Goal: Transaction & Acquisition: Obtain resource

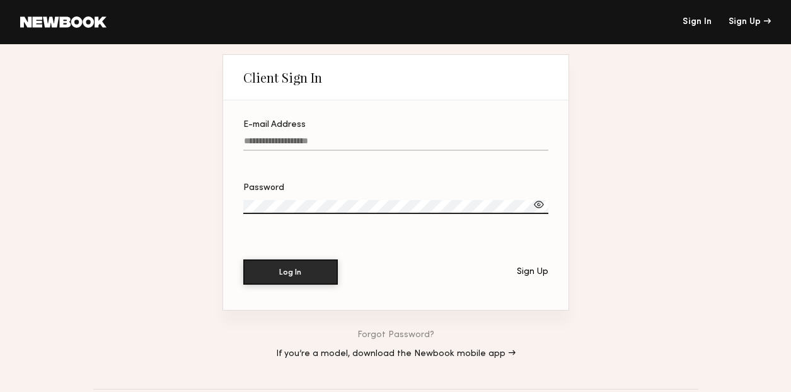
click at [457, 140] on input "E-mail Address" at bounding box center [395, 143] width 305 height 15
type input "**********"
click at [401, 193] on label "Password" at bounding box center [395, 204] width 305 height 43
click at [290, 272] on button "Log In" at bounding box center [290, 271] width 95 height 25
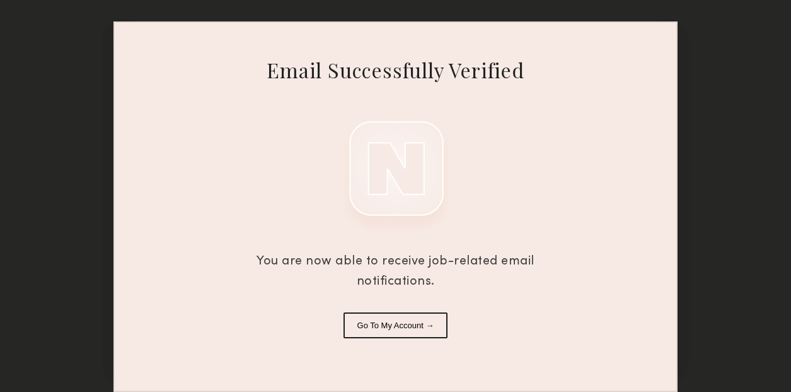
scroll to position [30, 0]
click at [423, 327] on button "Go To My Account →" at bounding box center [396, 325] width 105 height 26
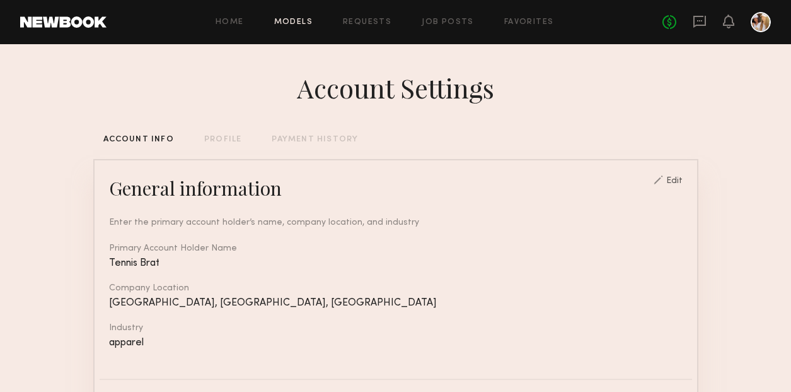
click at [293, 21] on link "Models" at bounding box center [293, 22] width 38 height 8
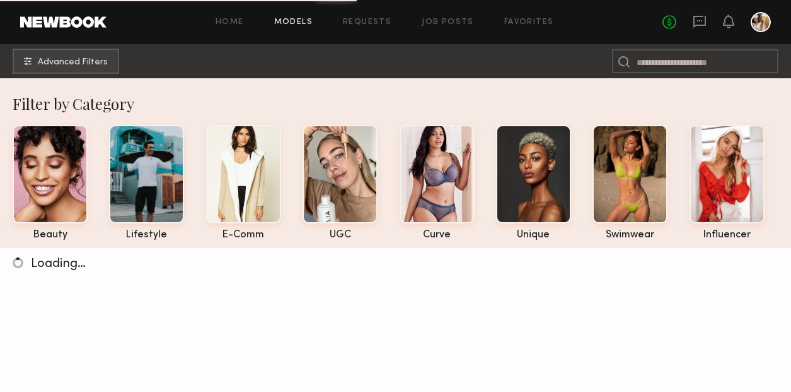
click at [765, 13] on div at bounding box center [761, 22] width 20 height 20
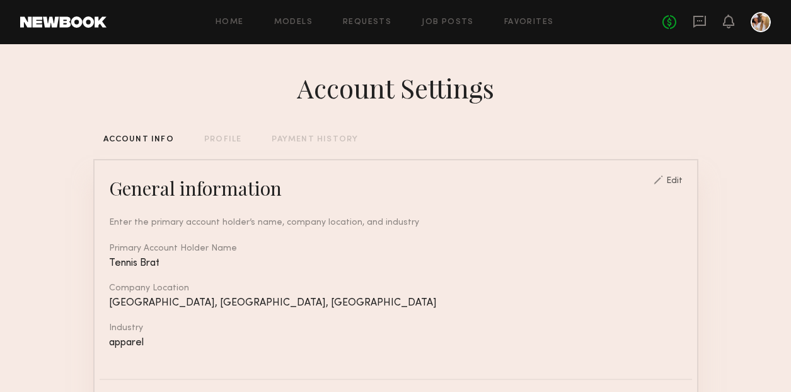
click at [760, 21] on div at bounding box center [761, 22] width 20 height 20
click at [296, 17] on div "Home Models Requests Job Posts Favorites Sign Out No fees up to $5,000" at bounding box center [439, 22] width 665 height 20
click at [296, 20] on link "Models" at bounding box center [293, 22] width 38 height 8
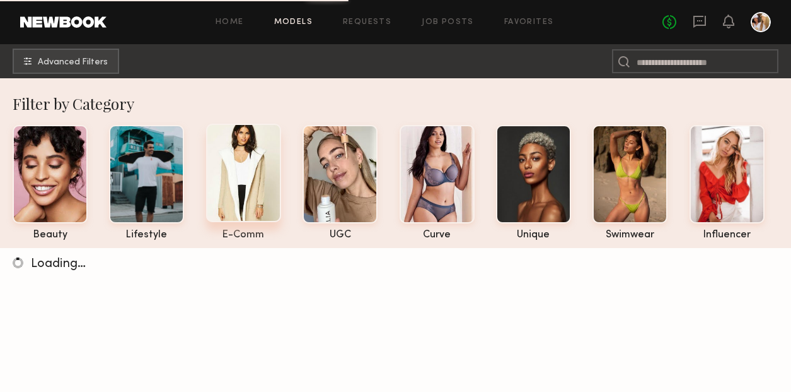
click at [246, 194] on div at bounding box center [243, 173] width 75 height 98
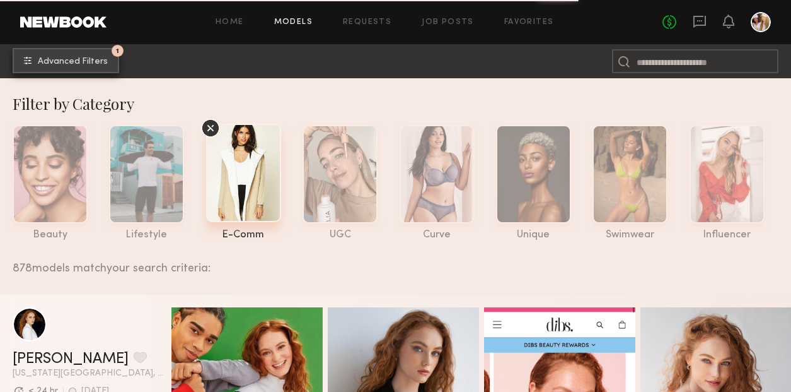
click at [86, 63] on span "Advanced Filters" at bounding box center [73, 61] width 70 height 9
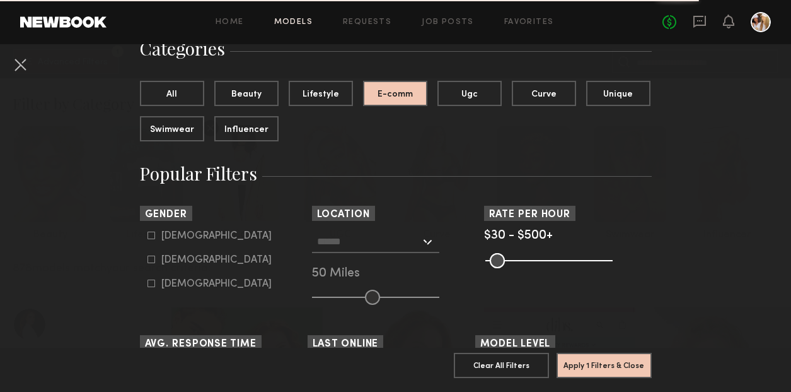
scroll to position [113, 0]
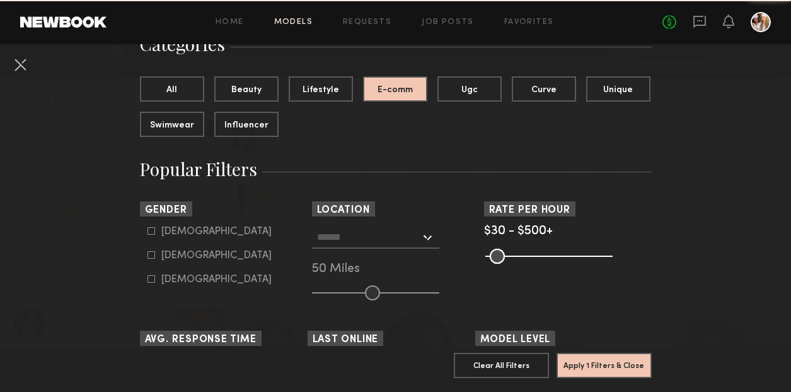
click at [151, 255] on icon at bounding box center [152, 255] width 8 height 8
type input "**"
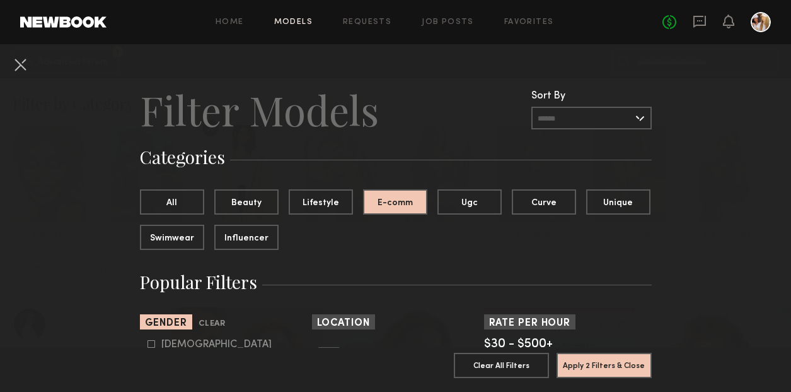
scroll to position [0, 0]
click at [259, 197] on button "Beauty" at bounding box center [246, 201] width 64 height 25
click at [190, 195] on button "All" at bounding box center [172, 201] width 64 height 25
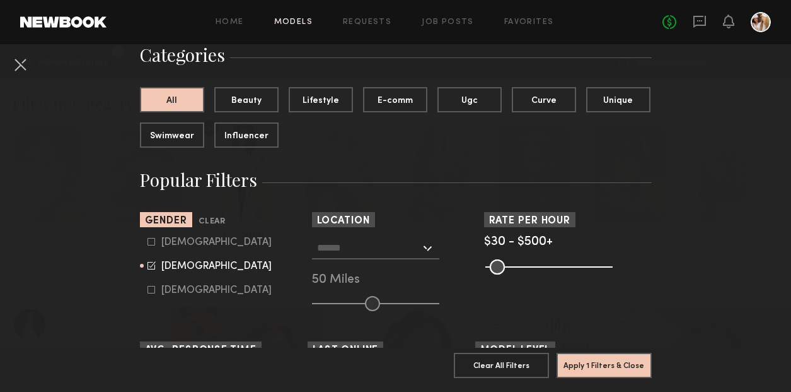
scroll to position [104, 0]
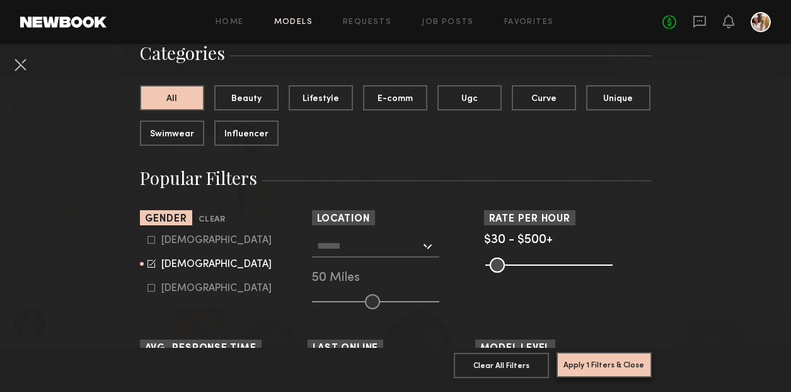
click at [600, 364] on button "Apply 1 Filters & Close" at bounding box center [604, 364] width 95 height 25
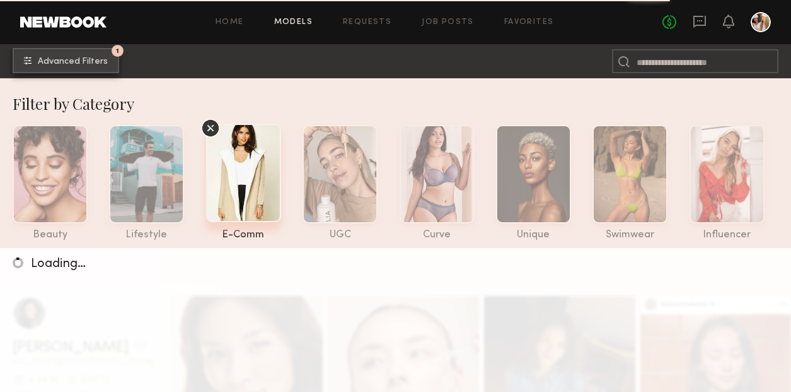
click at [85, 57] on span "Advanced Filters" at bounding box center [73, 61] width 70 height 9
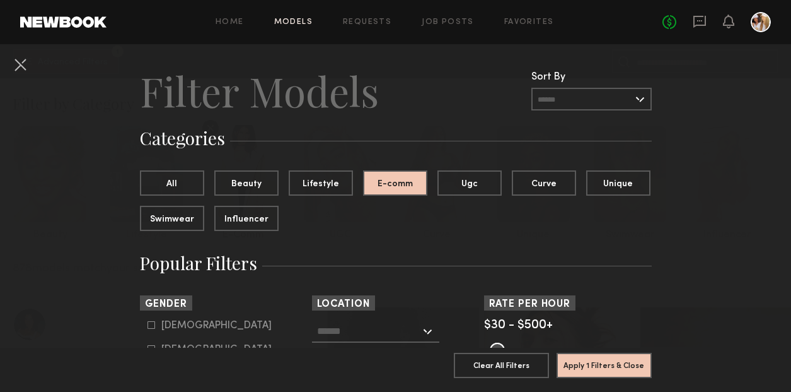
scroll to position [28, 0]
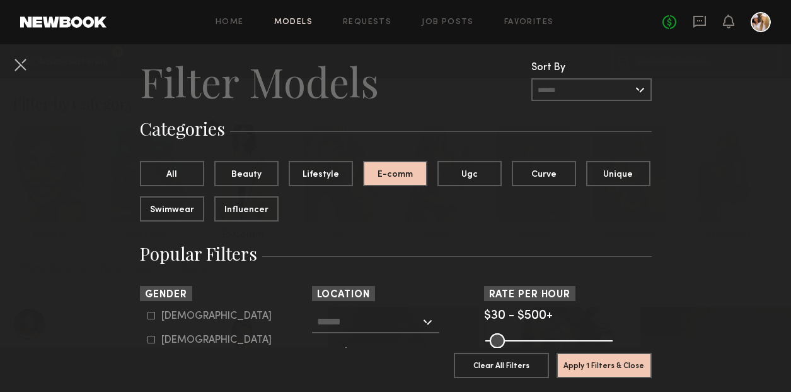
click at [597, 87] on input "text" at bounding box center [592, 89] width 120 height 23
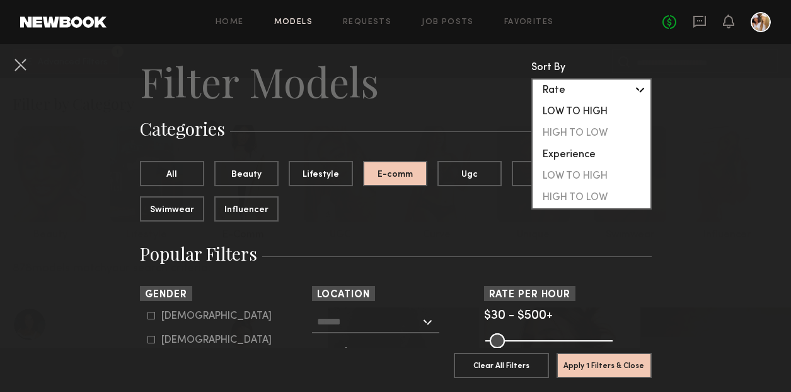
click at [588, 108] on div "LOW TO HIGH" at bounding box center [592, 111] width 118 height 21
type input "**********"
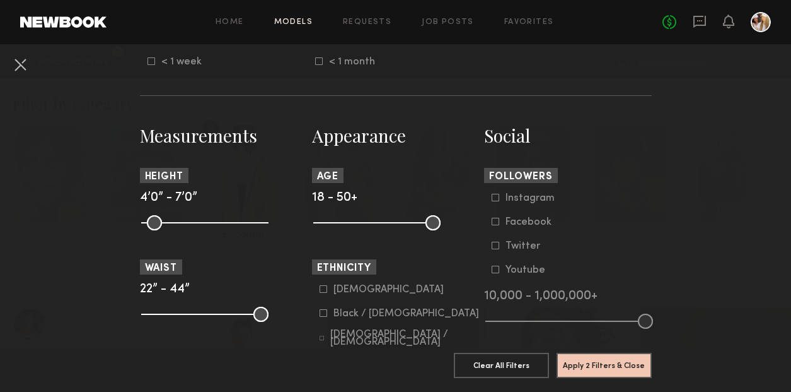
scroll to position [485, 0]
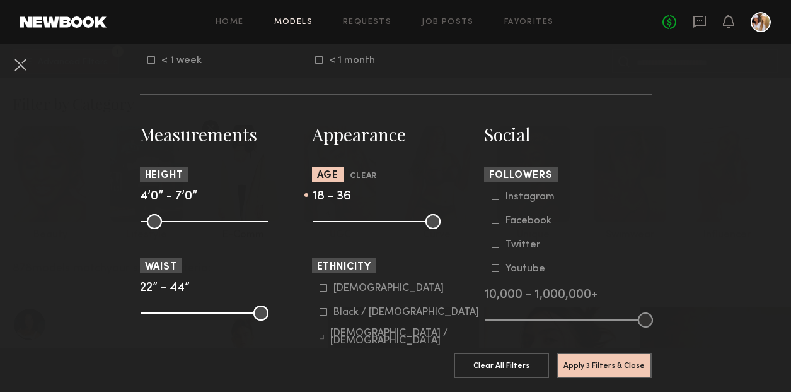
drag, startPoint x: 433, startPoint y: 223, endPoint x: 383, endPoint y: 227, distance: 50.6
type input "**"
click at [383, 227] on input "range" at bounding box center [376, 221] width 127 height 15
drag, startPoint x: 149, startPoint y: 219, endPoint x: 200, endPoint y: 228, distance: 51.2
type input "**"
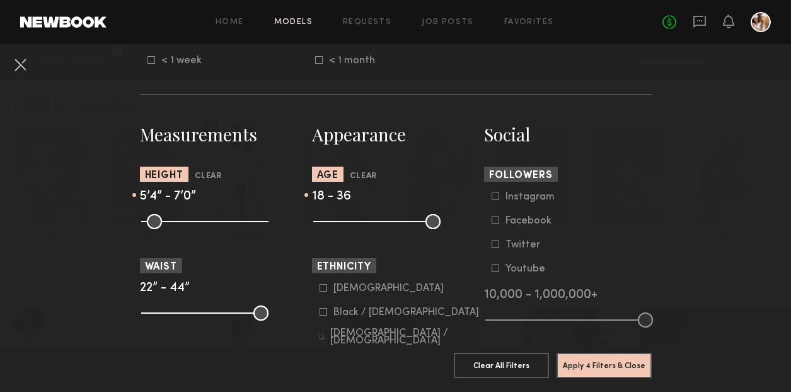
click at [200, 228] on input "range" at bounding box center [204, 221] width 127 height 15
drag, startPoint x: 260, startPoint y: 313, endPoint x: 217, endPoint y: 307, distance: 43.3
type input "**"
click at [217, 307] on input "range" at bounding box center [204, 312] width 127 height 15
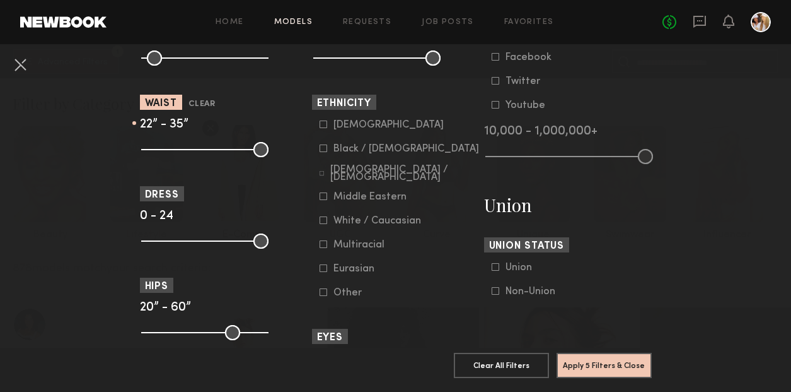
scroll to position [647, 0]
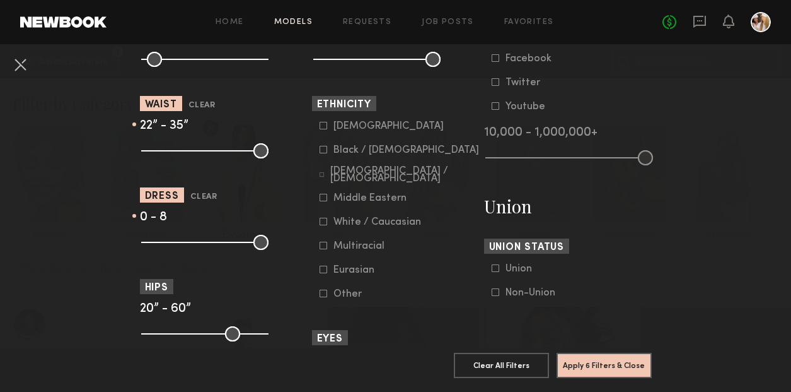
drag, startPoint x: 263, startPoint y: 239, endPoint x: 187, endPoint y: 235, distance: 75.8
type input "*"
click at [187, 235] on input "range" at bounding box center [204, 242] width 127 height 15
drag, startPoint x: 262, startPoint y: 332, endPoint x: 202, endPoint y: 332, distance: 59.3
type input "**"
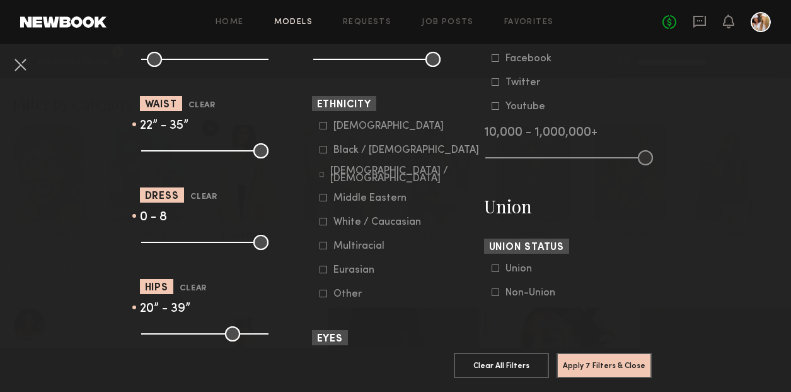
click at [202, 332] on input "range" at bounding box center [204, 333] width 127 height 15
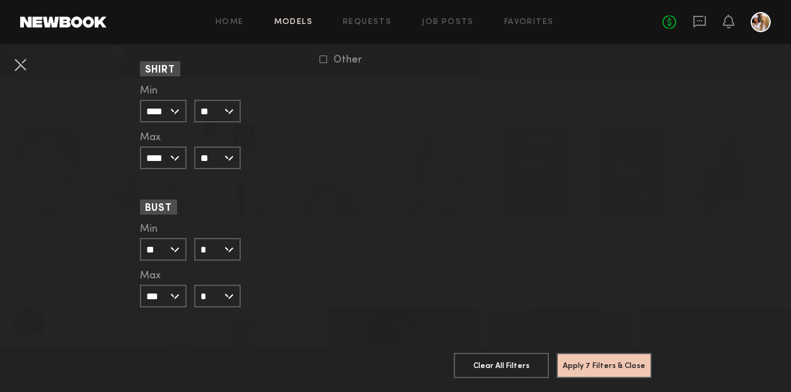
scroll to position [1277, 0]
click at [619, 363] on button "Apply 7 Filters & Close" at bounding box center [604, 364] width 95 height 25
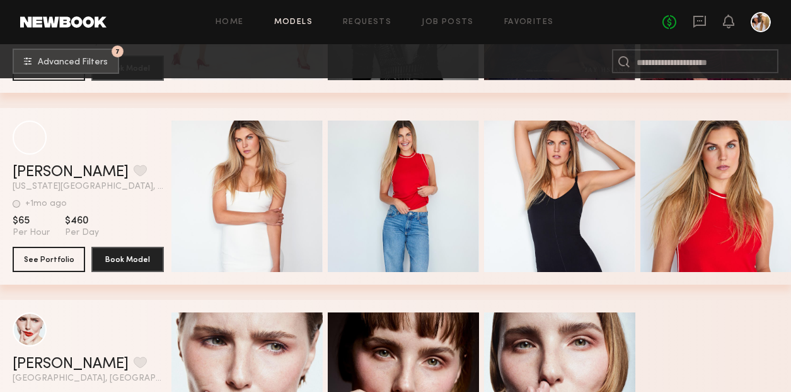
scroll to position [2679, 0]
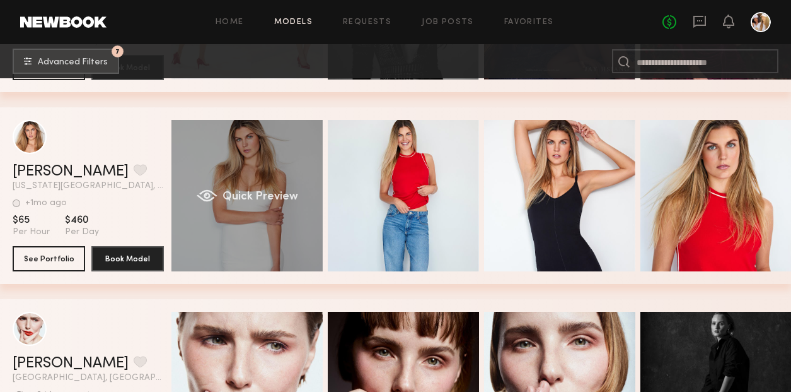
click at [279, 177] on div "Quick Preview" at bounding box center [247, 195] width 151 height 151
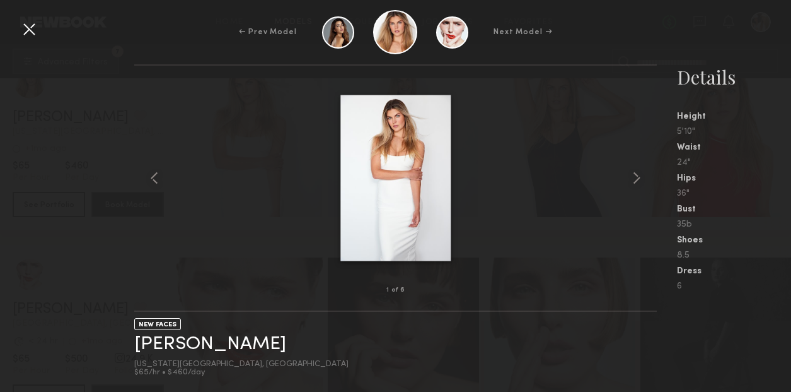
scroll to position [2730, 0]
click at [392, 127] on img at bounding box center [396, 178] width 110 height 166
click at [636, 178] on common-icon at bounding box center [637, 178] width 20 height 20
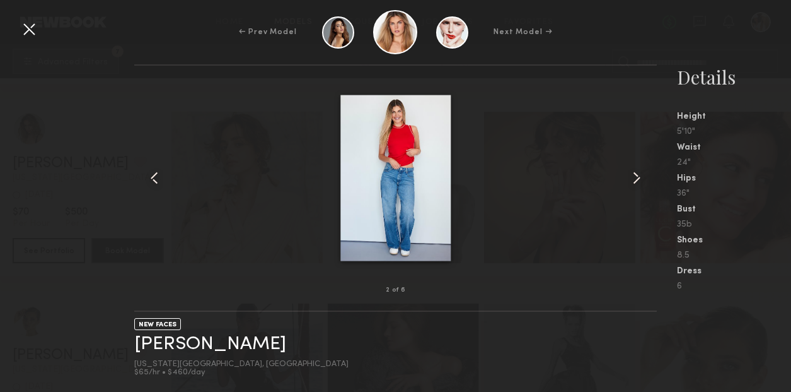
click at [636, 178] on common-icon at bounding box center [637, 178] width 20 height 20
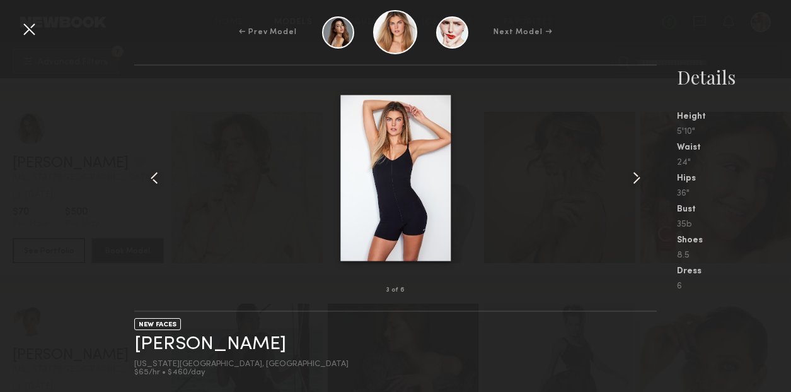
click at [636, 178] on common-icon at bounding box center [637, 178] width 20 height 20
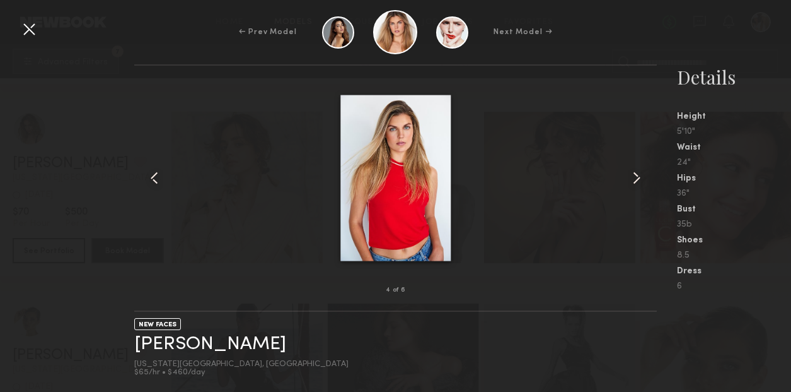
click at [636, 178] on common-icon at bounding box center [637, 178] width 20 height 20
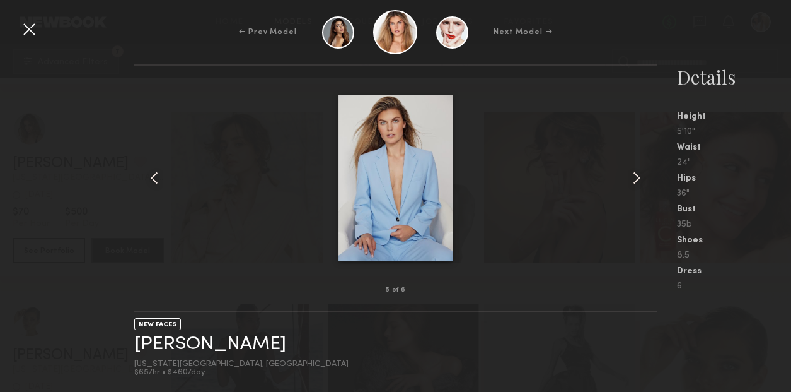
click at [636, 178] on common-icon at bounding box center [637, 178] width 20 height 20
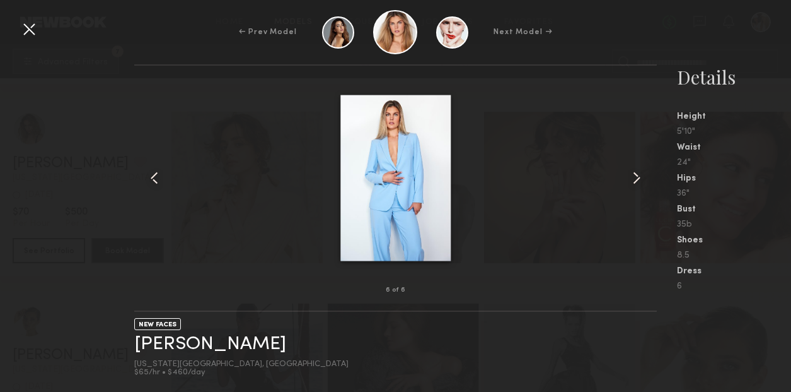
click at [636, 178] on common-icon at bounding box center [637, 178] width 20 height 20
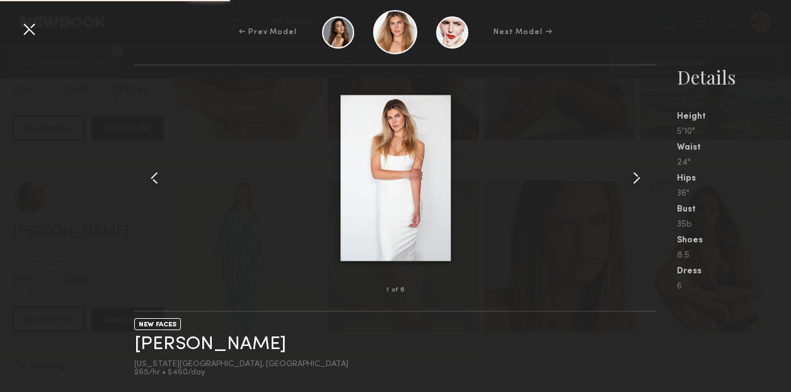
scroll to position [4536, 0]
click at [26, 32] on div at bounding box center [29, 29] width 20 height 20
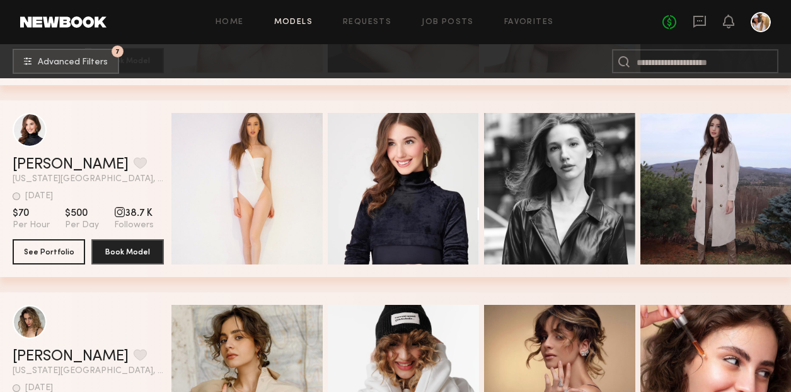
scroll to position [3058, 0]
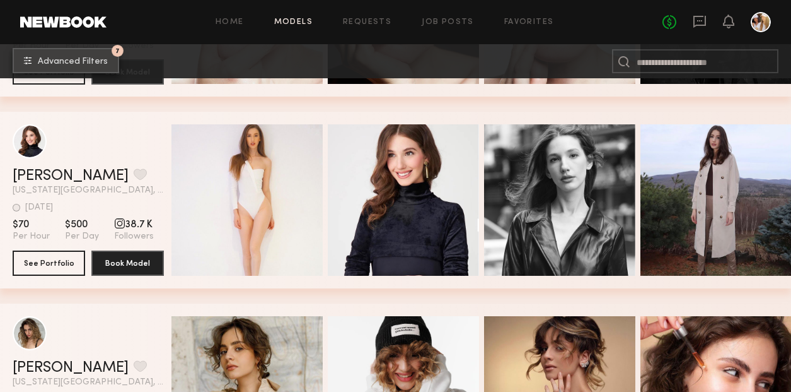
click at [82, 64] on span "Advanced Filters" at bounding box center [73, 61] width 70 height 9
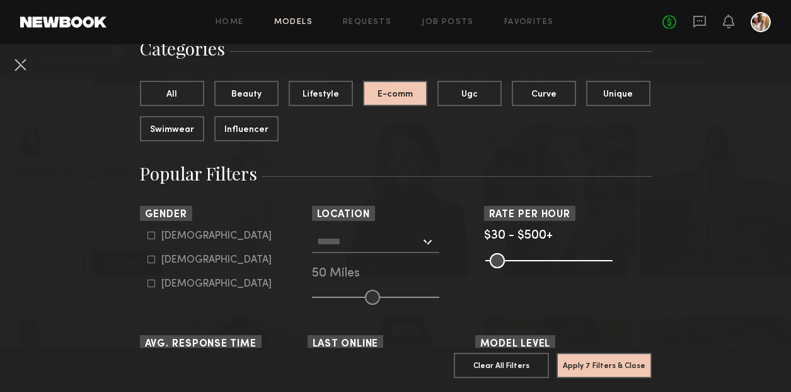
scroll to position [146, 0]
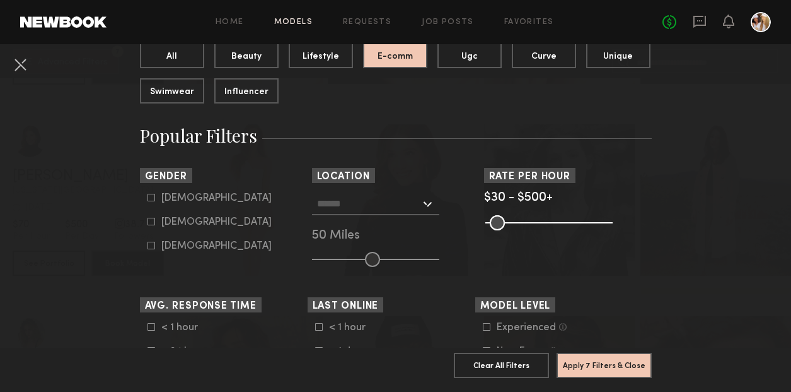
click at [361, 207] on input "text" at bounding box center [368, 202] width 103 height 21
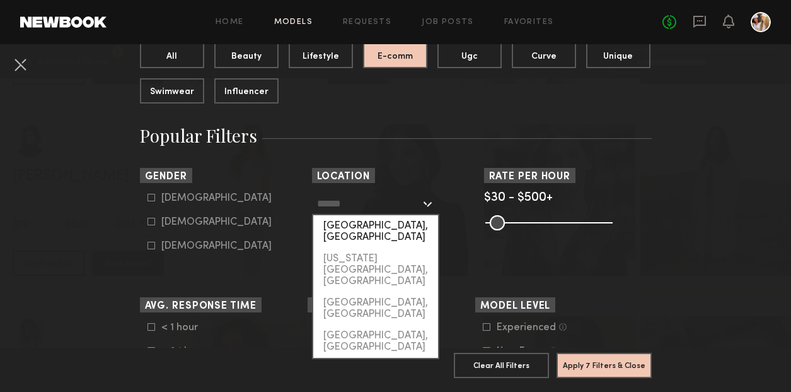
click at [358, 225] on div "Los Angeles, CA" at bounding box center [375, 231] width 125 height 33
type input "**********"
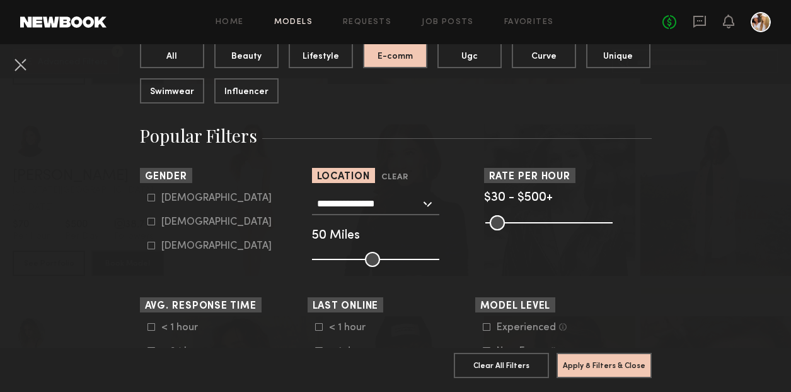
scroll to position [154, 0]
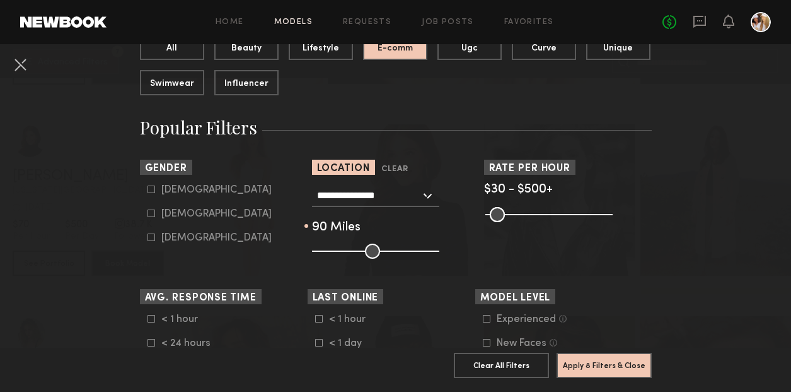
drag, startPoint x: 375, startPoint y: 251, endPoint x: 418, endPoint y: 248, distance: 43.0
type input "**"
click at [418, 248] on input "range" at bounding box center [375, 250] width 127 height 15
click at [150, 214] on icon at bounding box center [152, 213] width 8 height 8
type input "**"
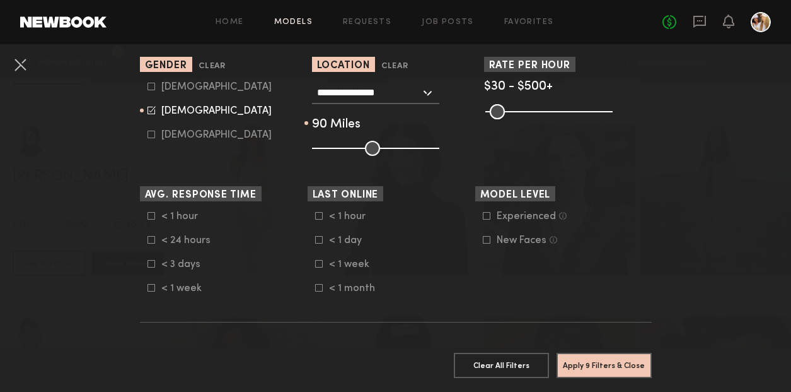
scroll to position [260, 0]
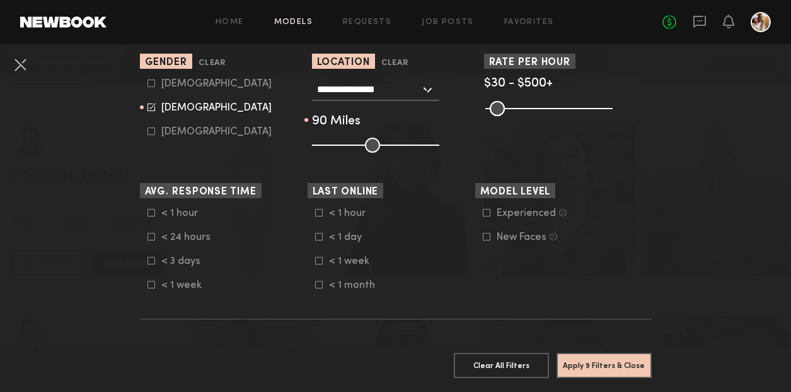
click at [317, 260] on icon at bounding box center [319, 261] width 8 height 8
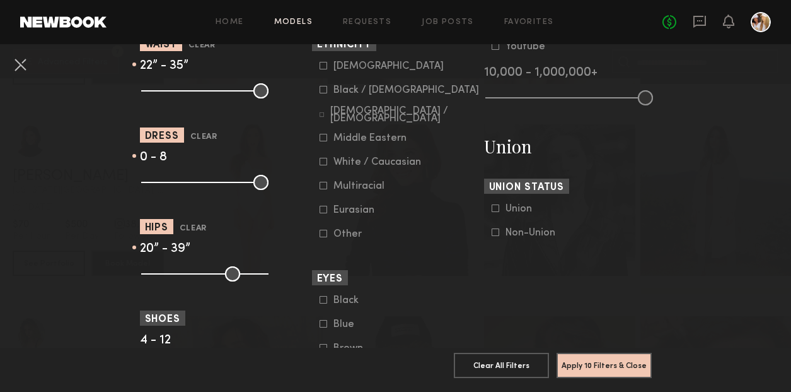
scroll to position [685, 0]
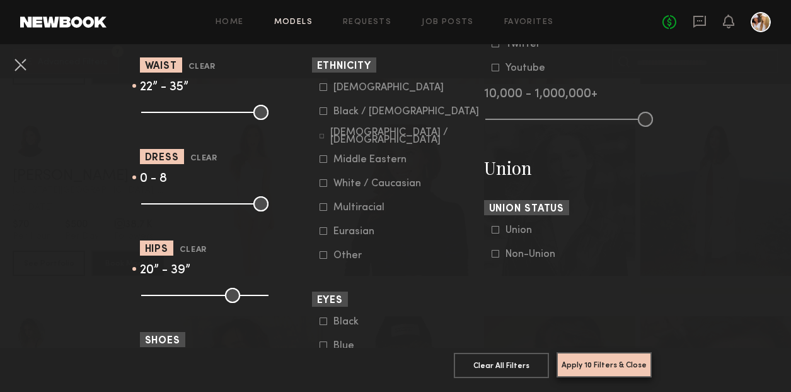
click at [574, 366] on button "Apply 10 Filters & Close" at bounding box center [604, 364] width 95 height 25
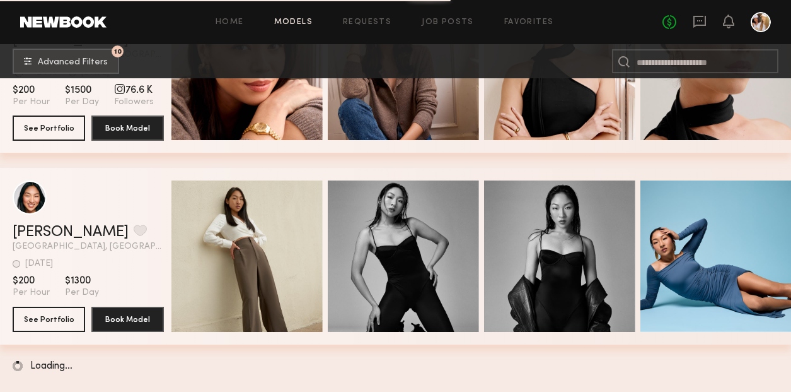
scroll to position [9134, 0]
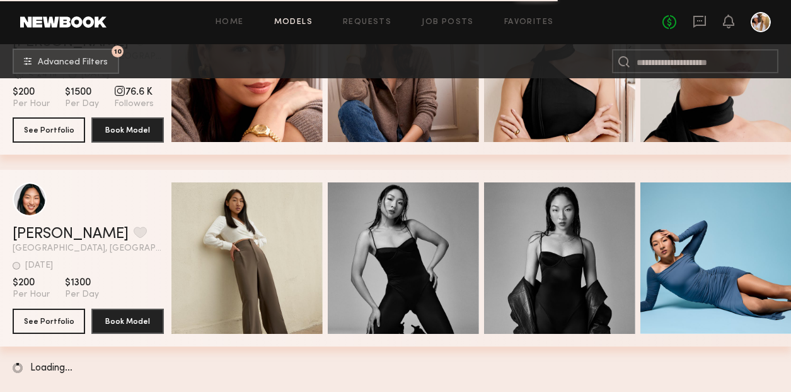
click at [115, 93] on div "grid" at bounding box center [119, 90] width 11 height 11
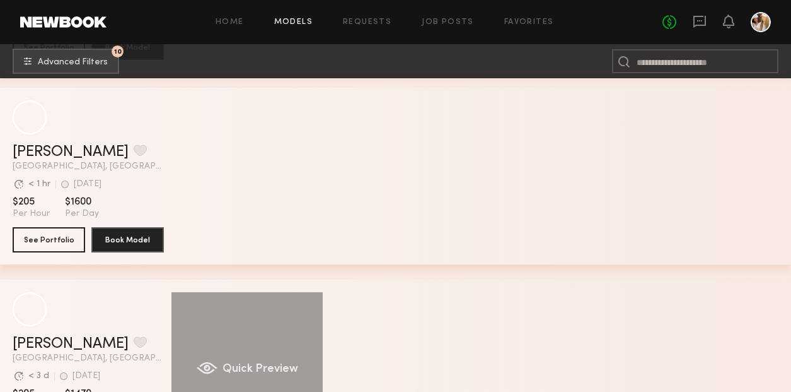
scroll to position [10176, 0]
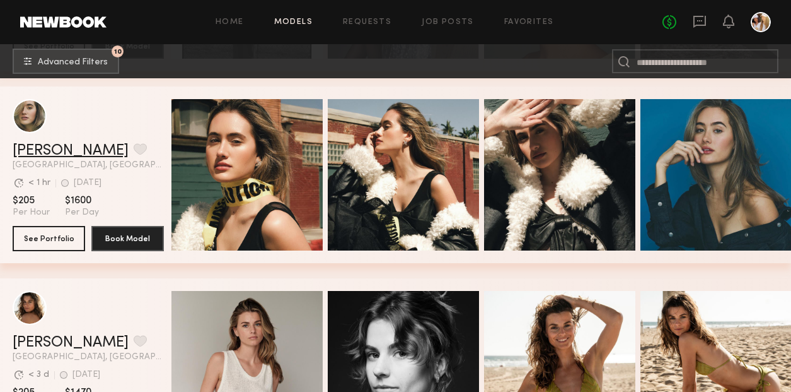
click at [55, 151] on link "Alexandra L." at bounding box center [71, 150] width 116 height 15
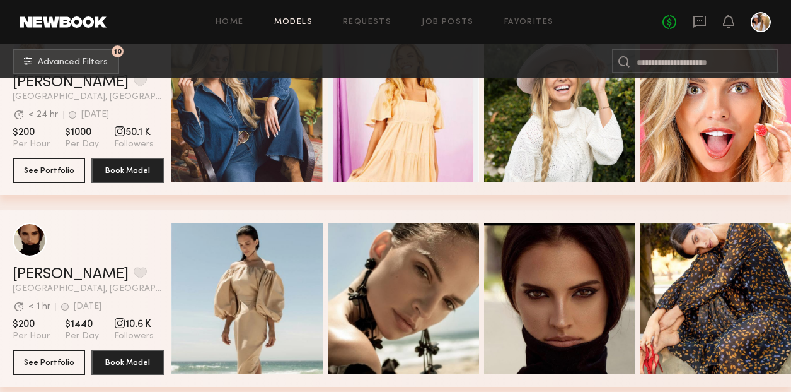
scroll to position [7839, 0]
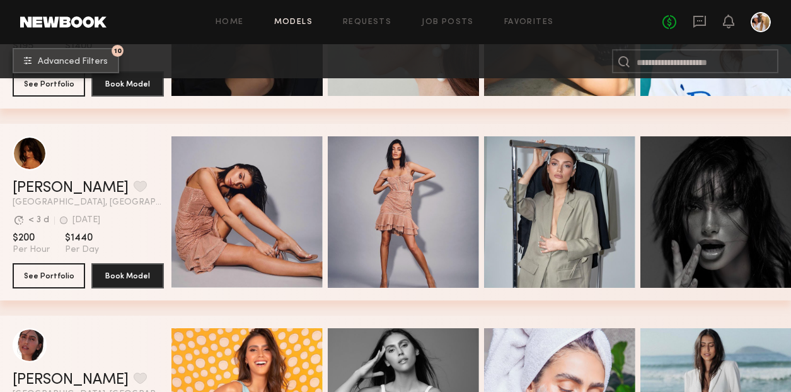
click at [86, 61] on span "Advanced Filters" at bounding box center [73, 61] width 70 height 9
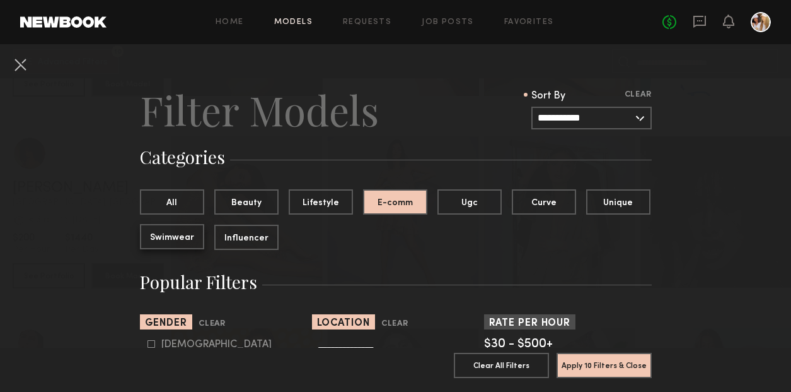
click at [170, 236] on button "Swimwear" at bounding box center [172, 236] width 64 height 25
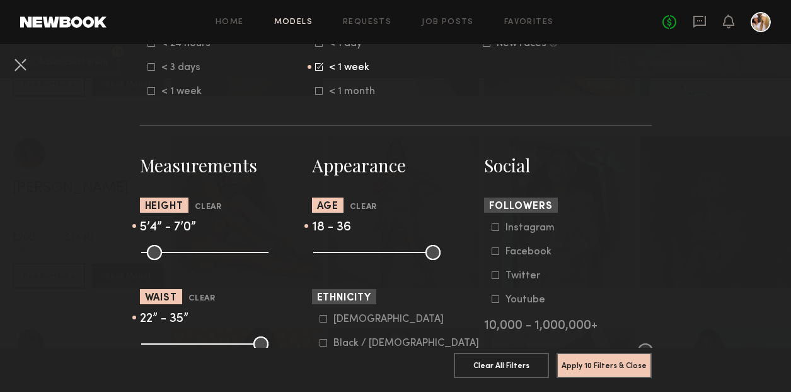
scroll to position [457, 0]
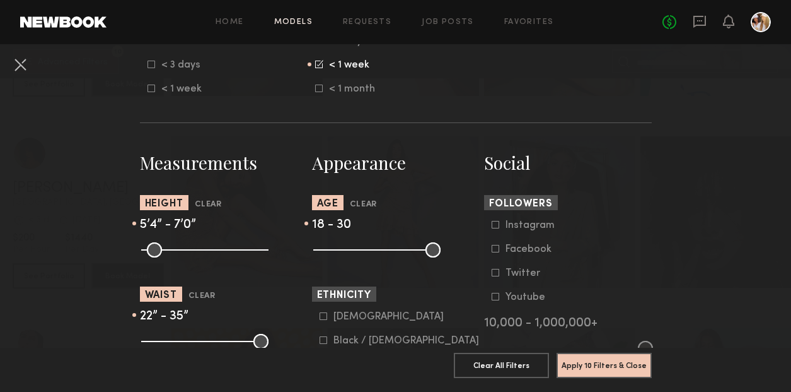
drag, startPoint x: 385, startPoint y: 244, endPoint x: 364, endPoint y: 245, distance: 20.2
type input "**"
click at [364, 245] on input "range" at bounding box center [376, 249] width 127 height 15
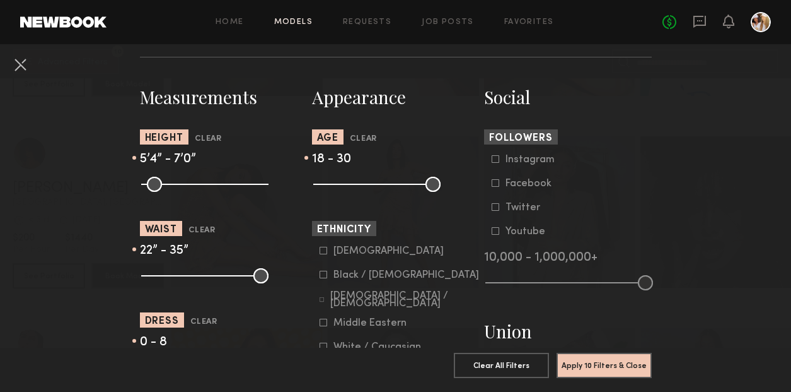
scroll to position [525, 0]
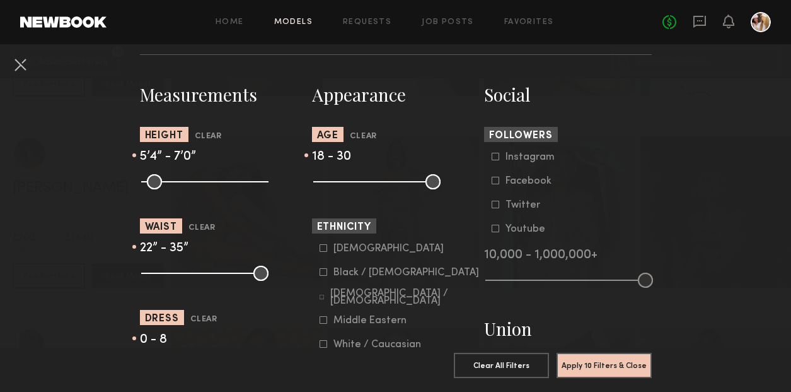
click at [494, 157] on icon at bounding box center [496, 157] width 8 height 8
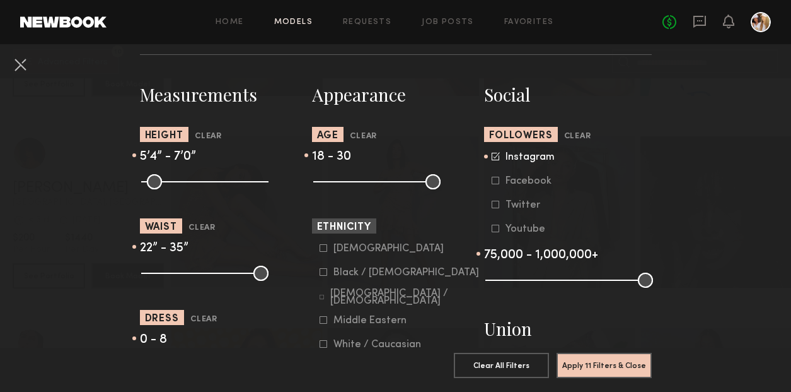
drag, startPoint x: 494, startPoint y: 280, endPoint x: 554, endPoint y: 274, distance: 60.9
type input "*"
click at [554, 274] on input "range" at bounding box center [570, 279] width 168 height 15
click at [592, 365] on button "Apply 11 Filters & Close" at bounding box center [604, 364] width 95 height 25
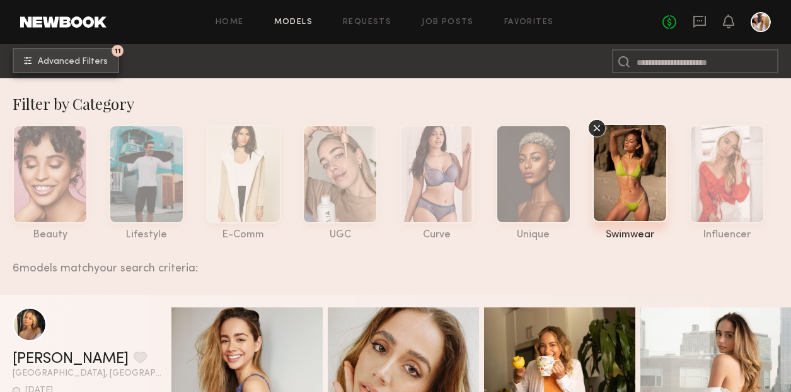
click at [71, 59] on span "Advanced Filters" at bounding box center [73, 61] width 70 height 9
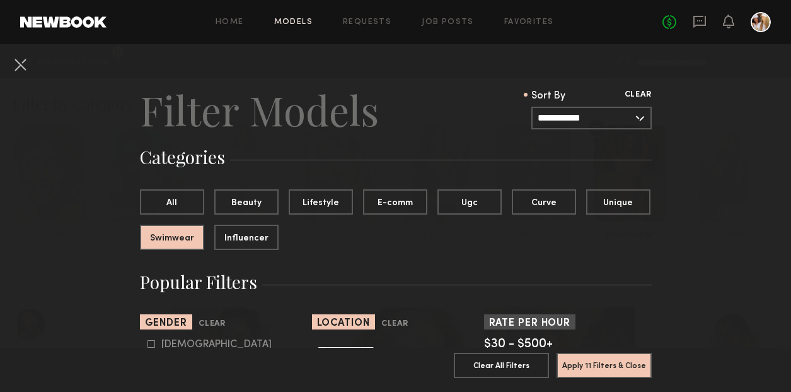
click at [638, 91] on button "Clear" at bounding box center [638, 95] width 27 height 15
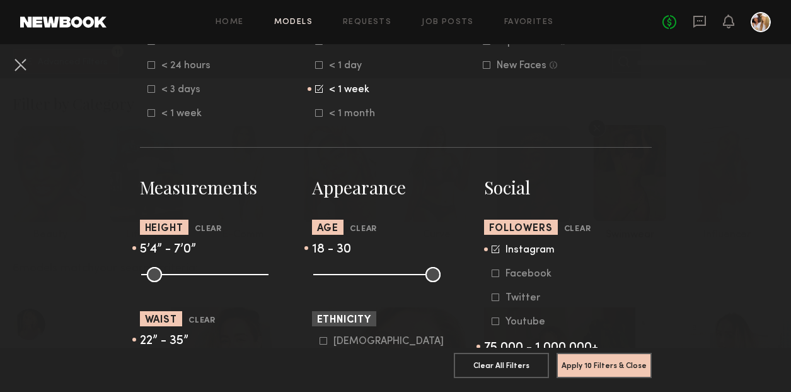
scroll to position [466, 0]
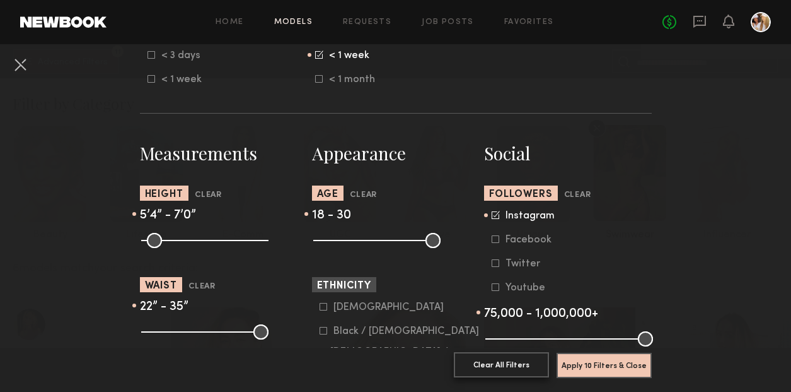
click at [518, 366] on button "Clear All Filters" at bounding box center [501, 364] width 95 height 25
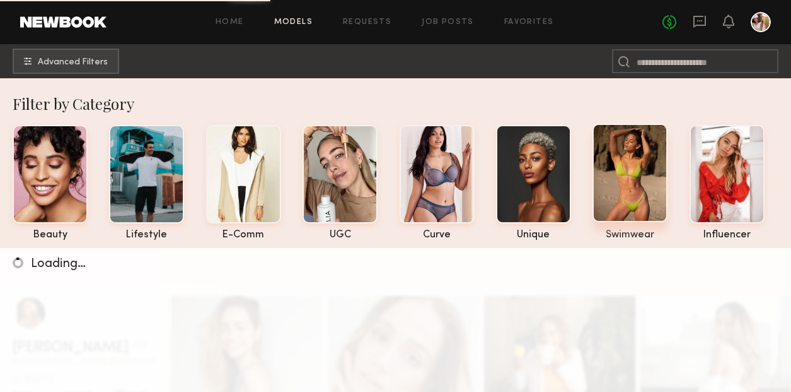
click at [630, 173] on div at bounding box center [630, 173] width 75 height 98
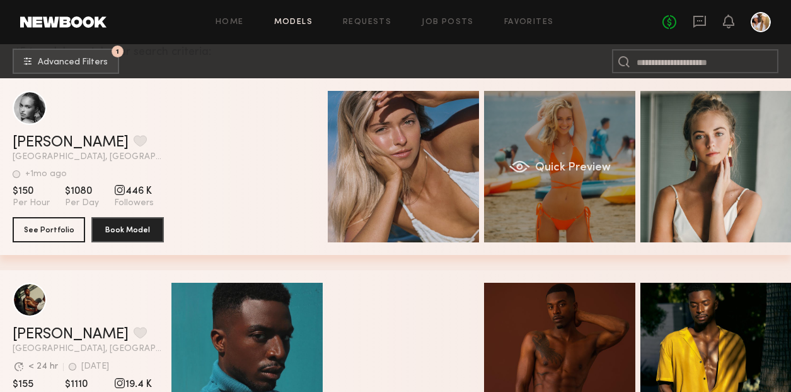
scroll to position [216, 0]
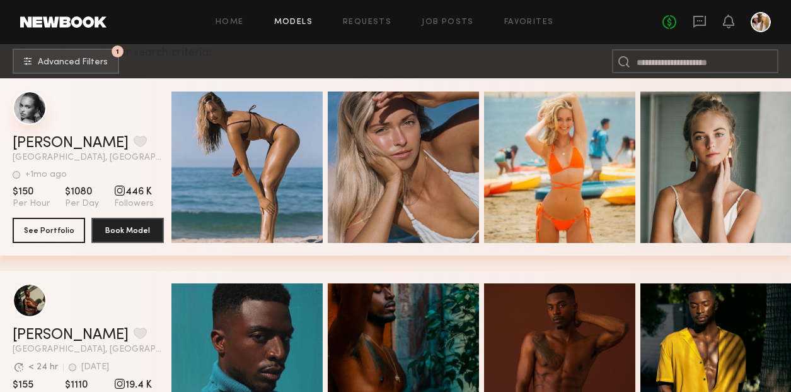
click at [26, 111] on div "grid" at bounding box center [30, 108] width 34 height 34
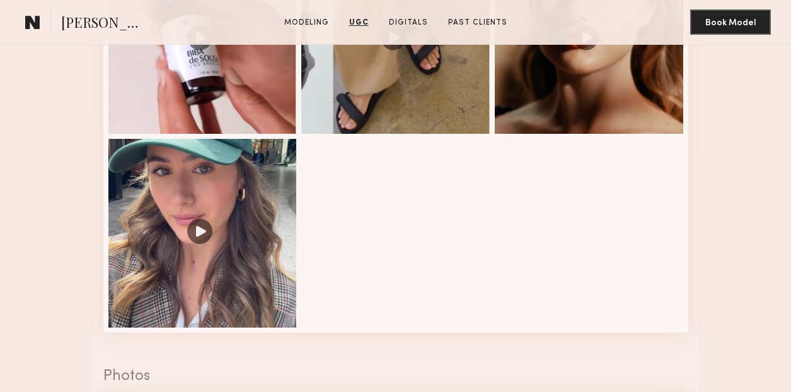
scroll to position [1522, 0]
